Goal: Information Seeking & Learning: Learn about a topic

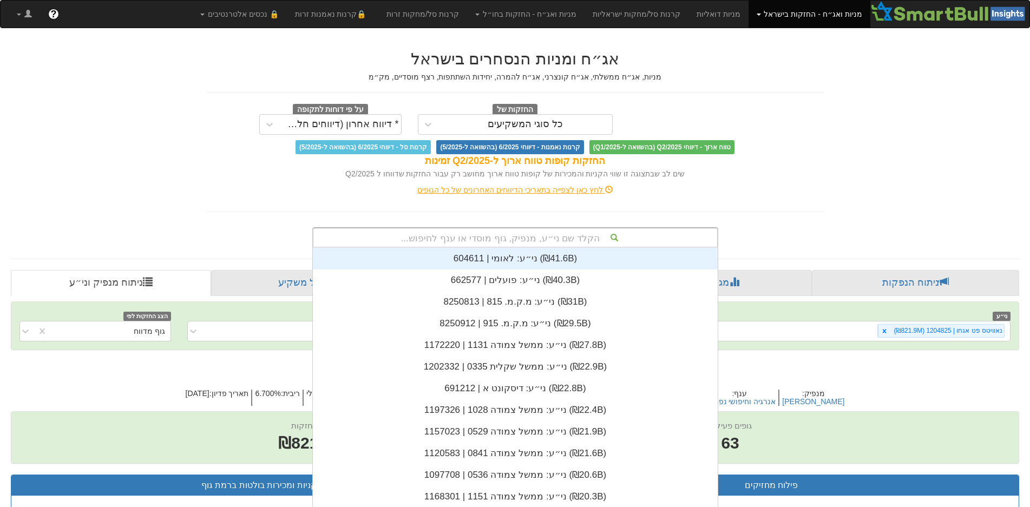
click at [511, 238] on div "הקלד שם ני״ע, מנפיק, גוף מוסדי או ענף לחיפוש... ני״ע: ‏לאומי | 604611 ‎(₪41.6B)…" at bounding box center [515, 237] width 406 height 21
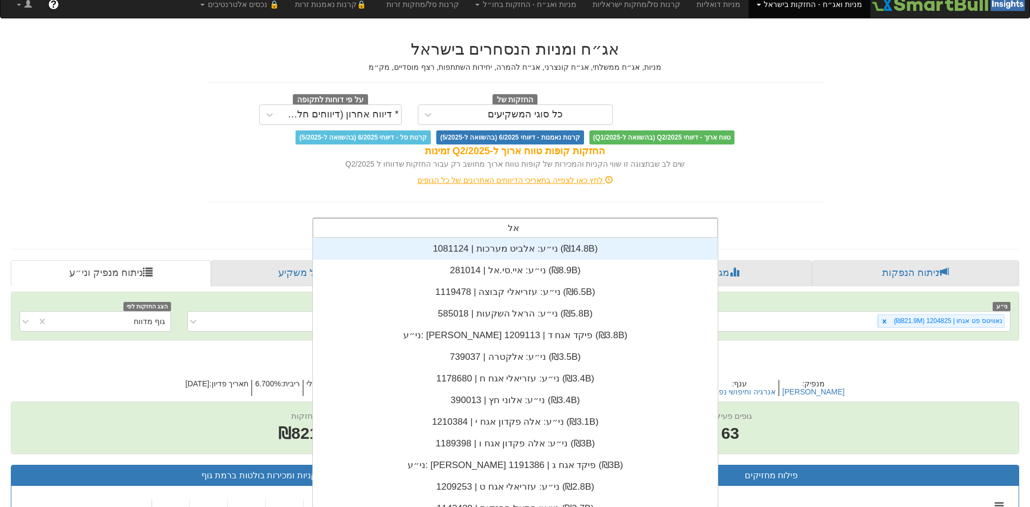
scroll to position [130, 0]
type input "אלדן"
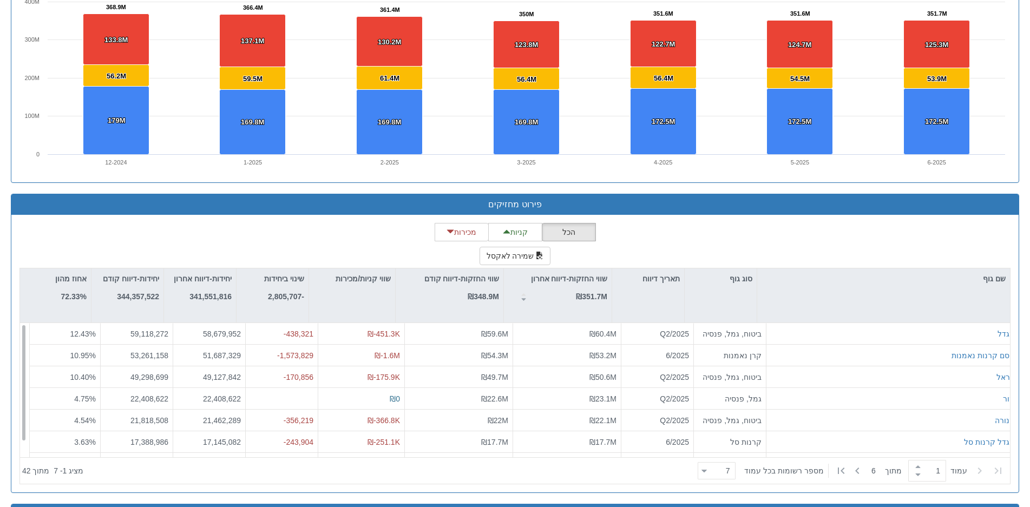
scroll to position [17, 0]
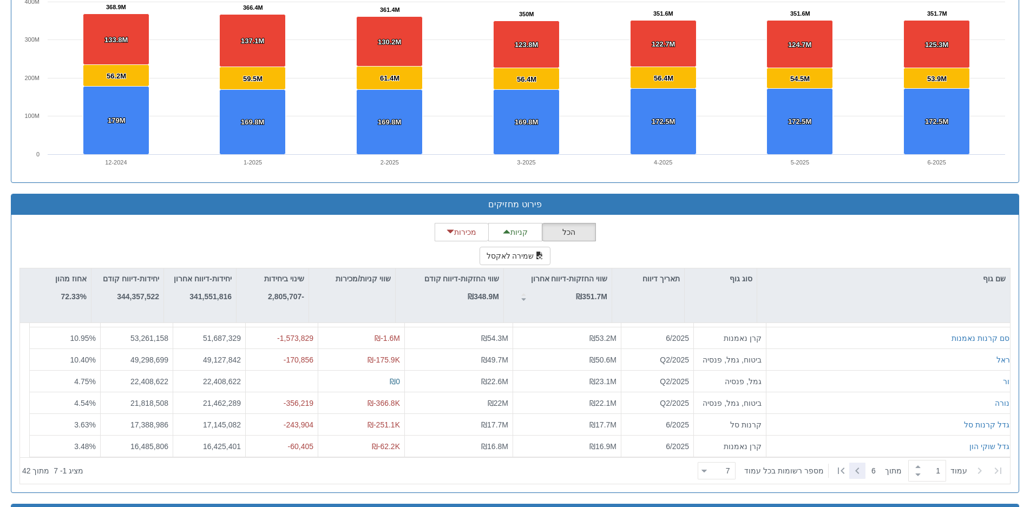
click at [853, 468] on icon at bounding box center [857, 470] width 13 height 13
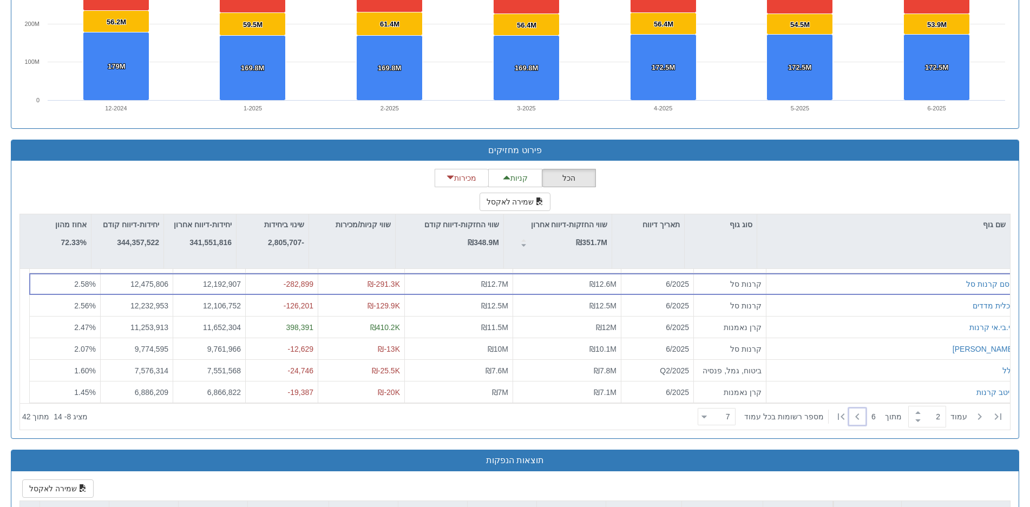
scroll to position [974, 0]
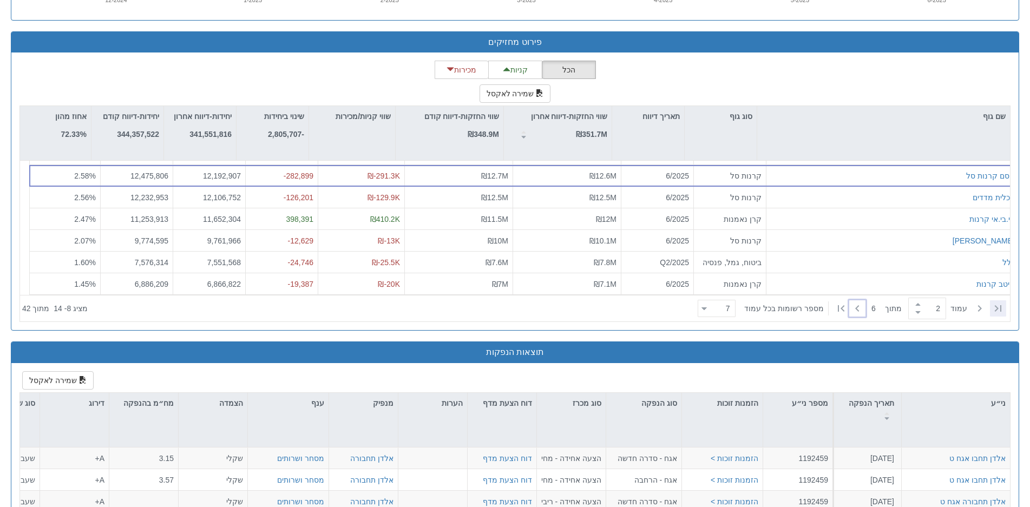
click at [992, 306] on icon at bounding box center [998, 308] width 13 height 13
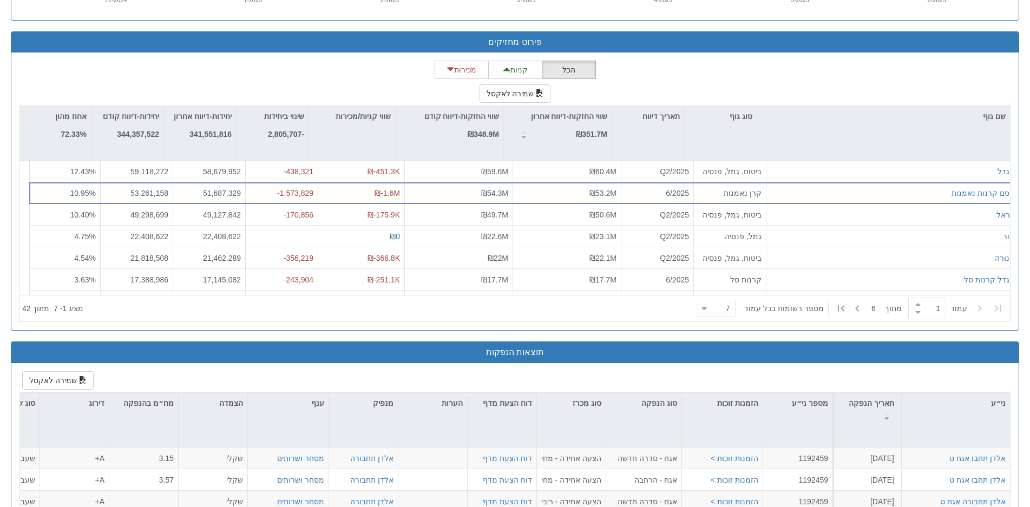
scroll to position [0, 0]
click at [862, 305] on icon at bounding box center [857, 308] width 13 height 13
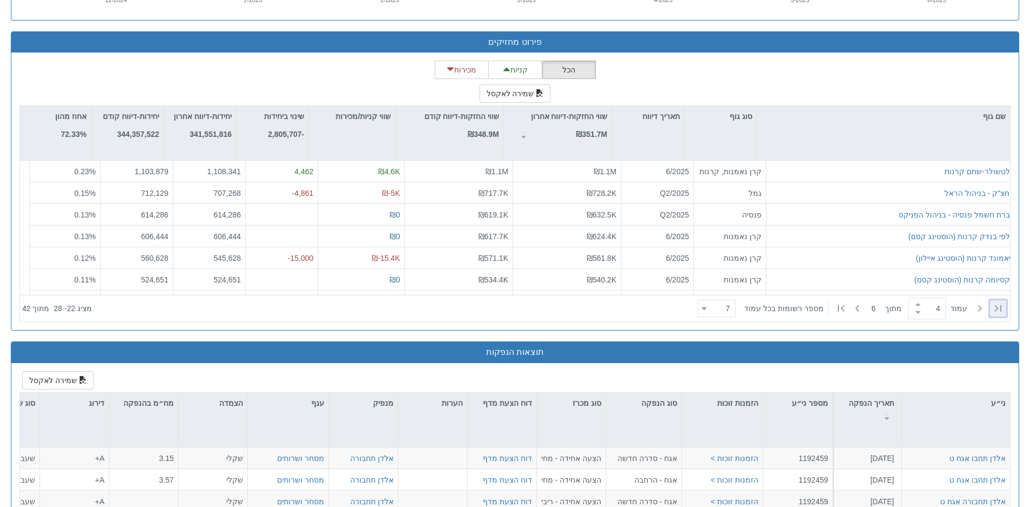
click at [993, 305] on icon at bounding box center [998, 308] width 13 height 13
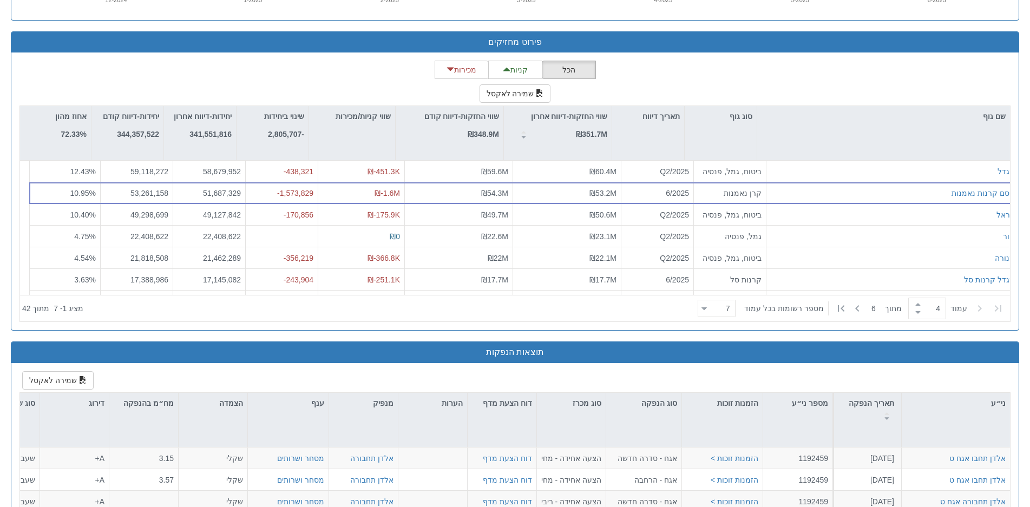
type input "1"
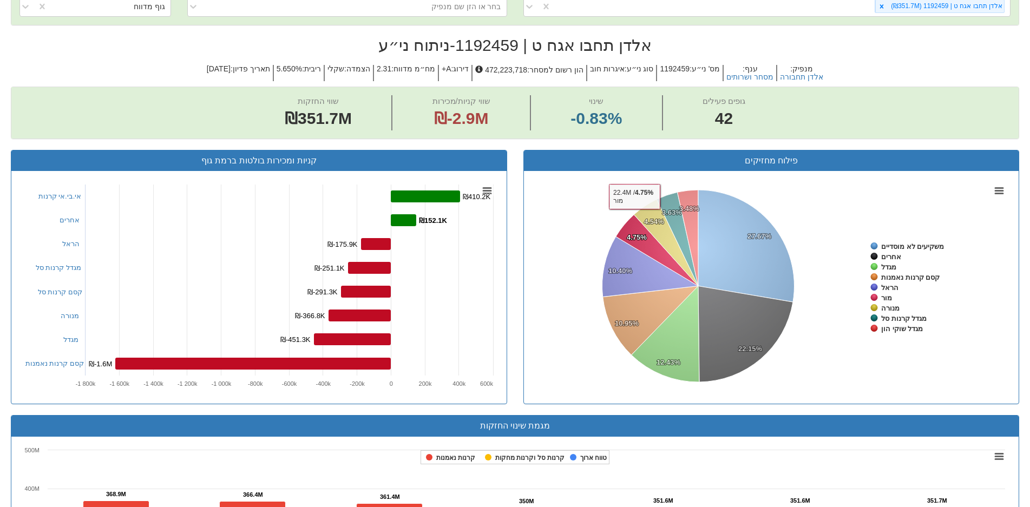
scroll to position [108, 0]
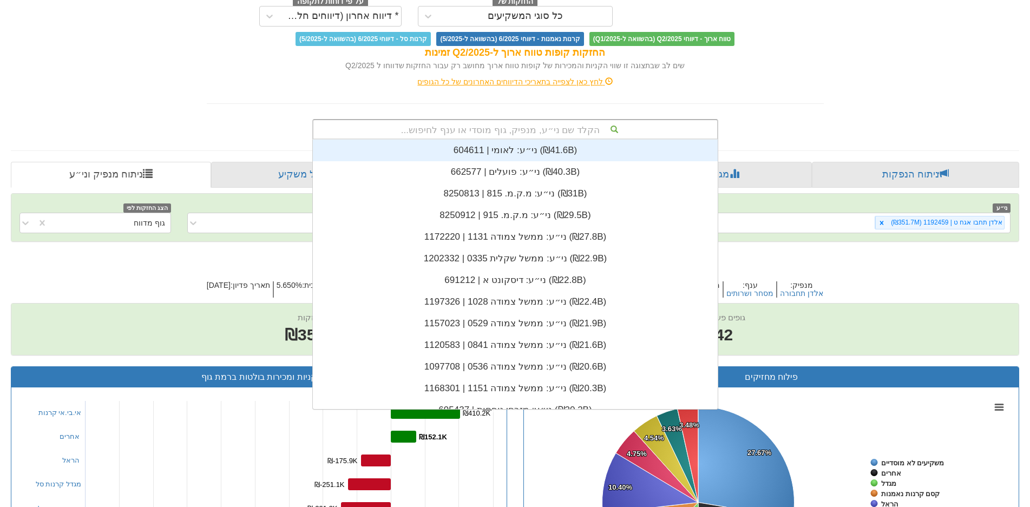
click at [565, 129] on div "הקלד שם ני״ע, מנפיק, גוף מוסדי או ענף לחיפוש..." at bounding box center [515, 129] width 404 height 18
type input "נכסים"
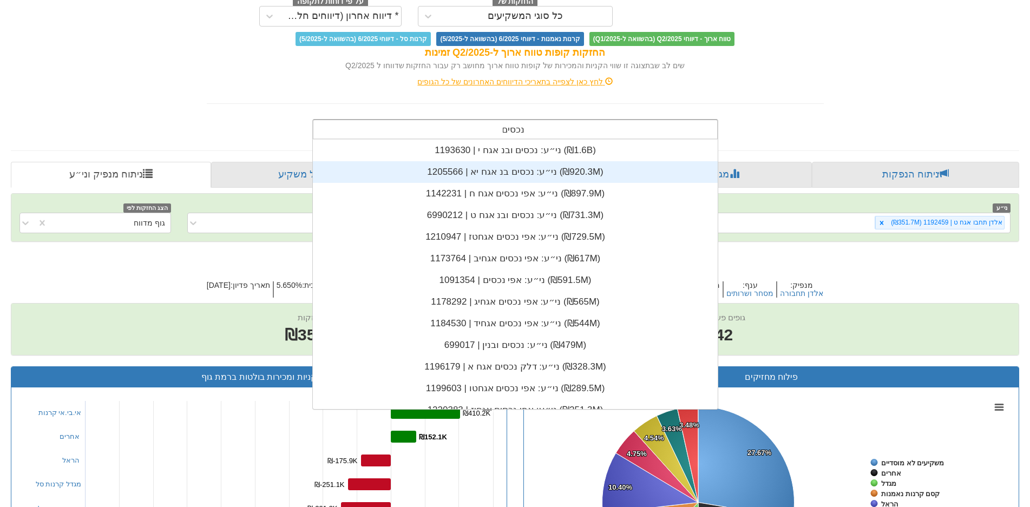
click at [526, 172] on div "ני״ע: ‏נכסים בנ אגח יא | 1205566 ‎(₪920.3M)‎" at bounding box center [515, 172] width 405 height 22
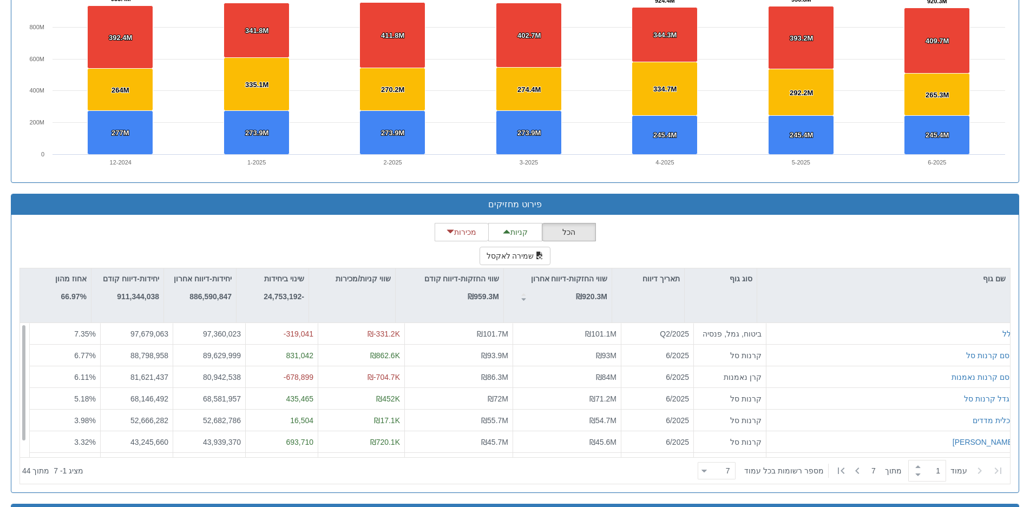
scroll to position [17, 0]
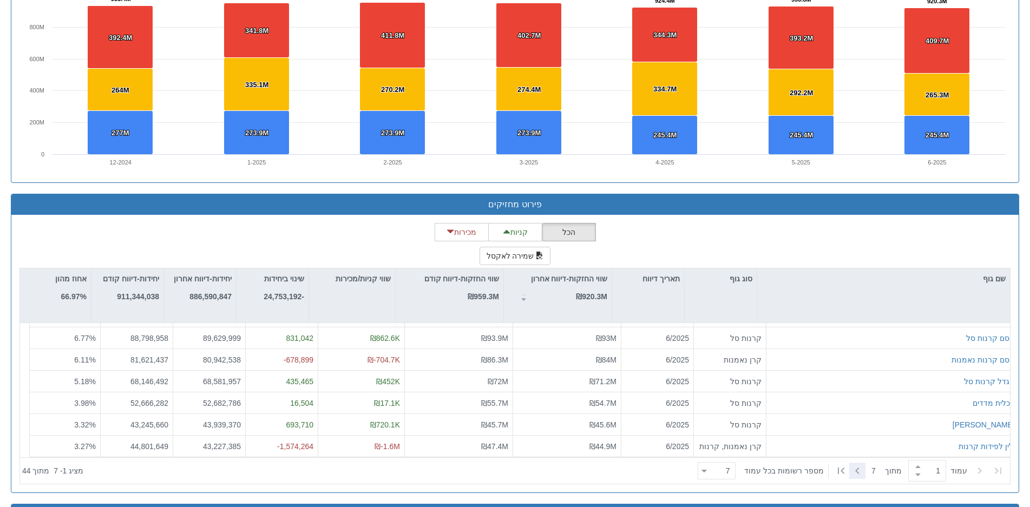
click at [854, 469] on icon at bounding box center [857, 470] width 13 height 13
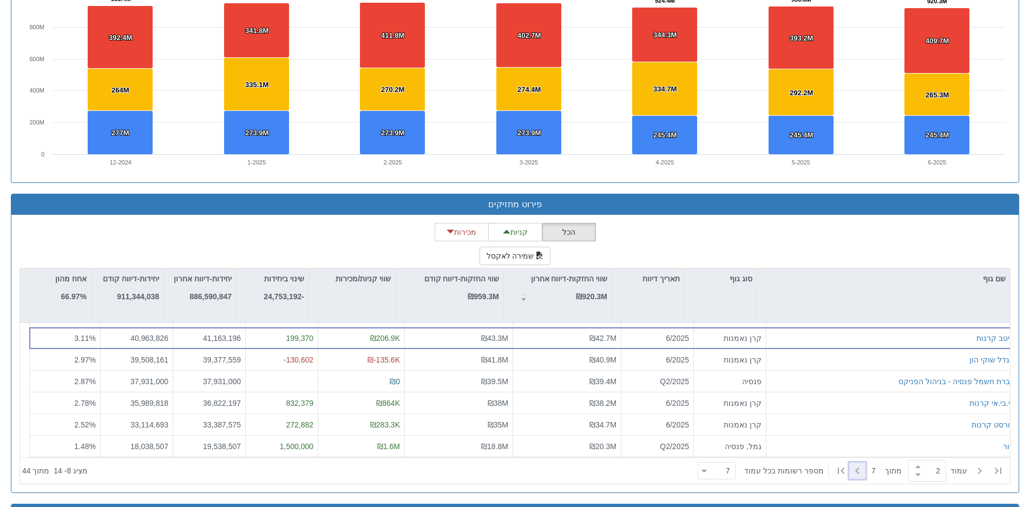
type input "2"
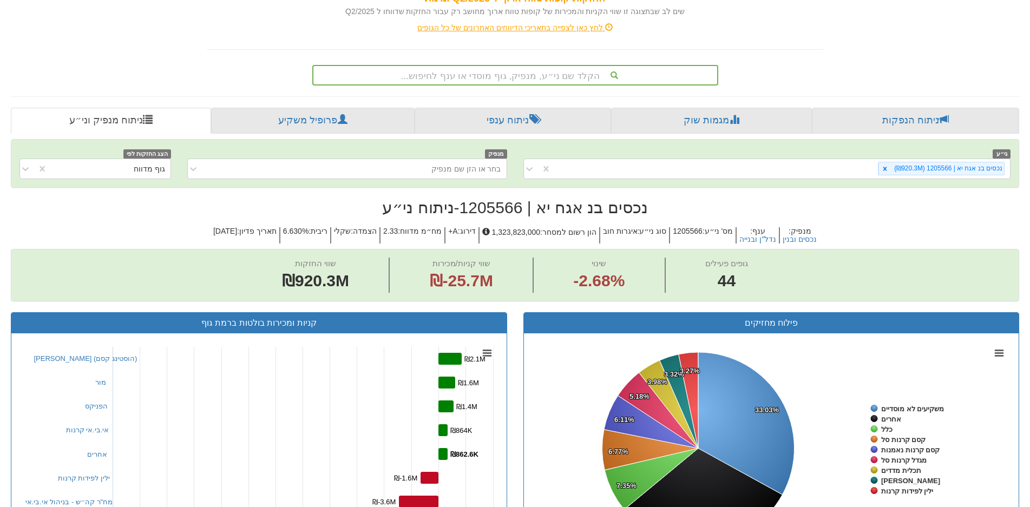
scroll to position [0, 0]
